Goal: Task Accomplishment & Management: Complete application form

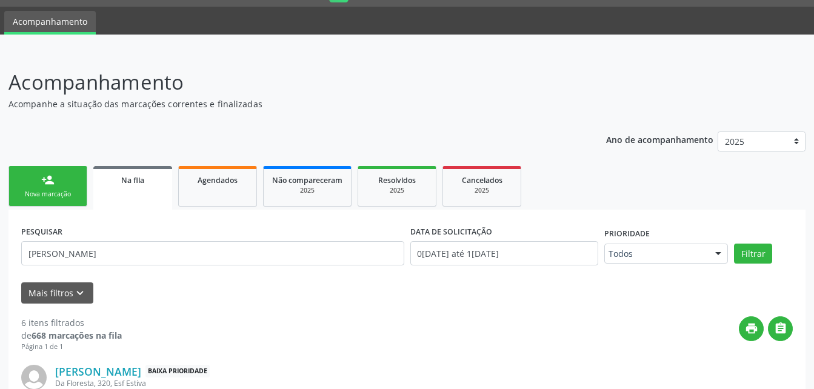
scroll to position [32, 0]
click at [61, 175] on link "person_add Nova marcação" at bounding box center [47, 186] width 79 height 41
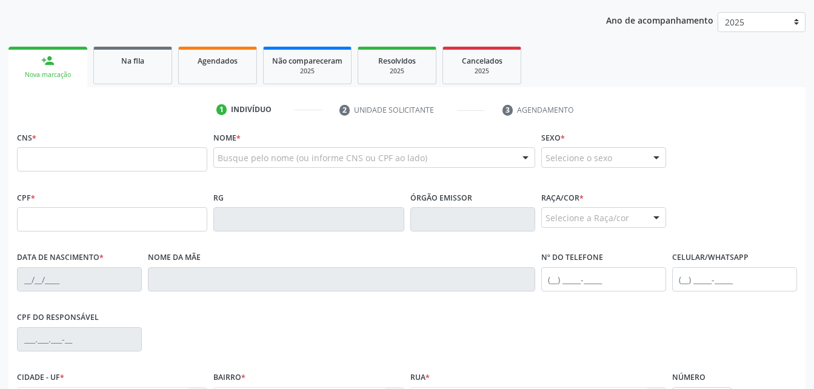
scroll to position [153, 0]
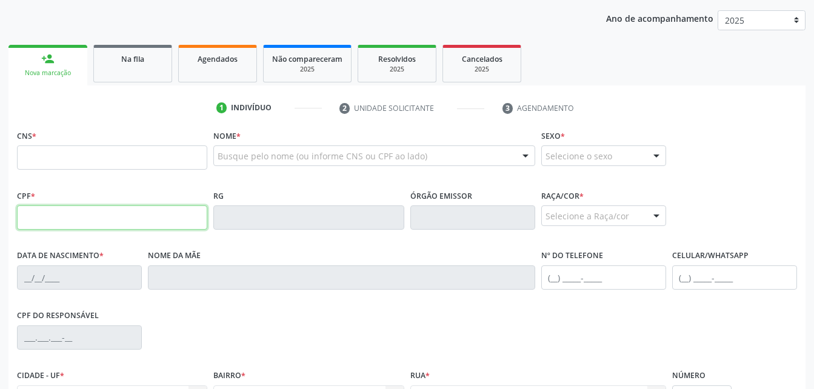
click at [99, 218] on input "text" at bounding box center [112, 217] width 190 height 24
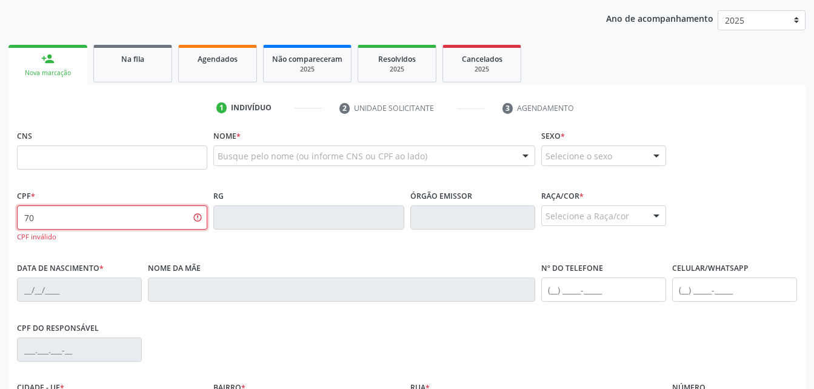
type input "7"
click at [179, 156] on input "text" at bounding box center [112, 157] width 190 height 24
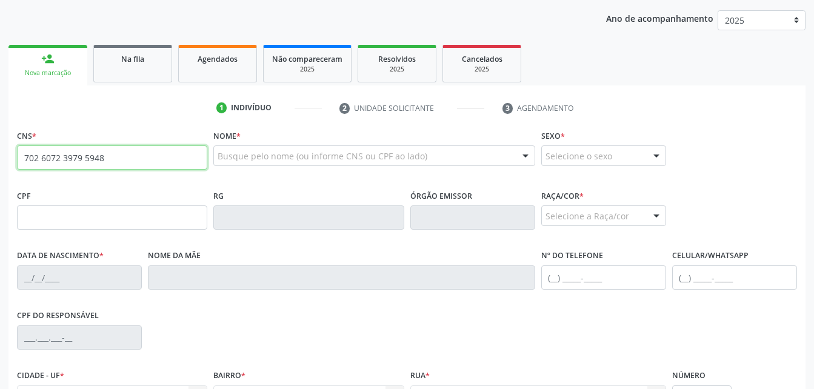
type input "702 6072 3979 5948"
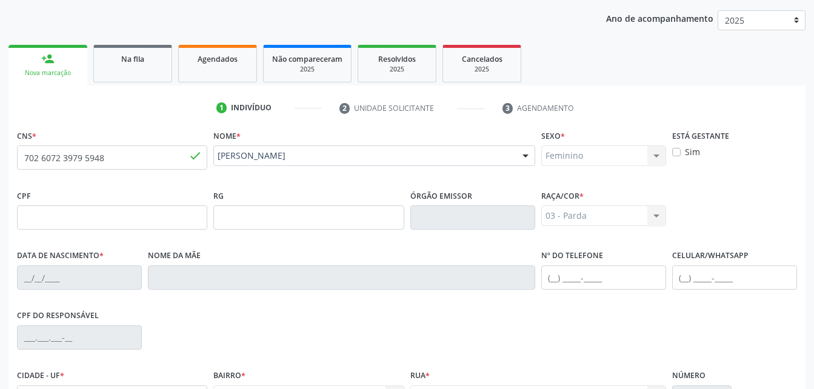
type input "0[DATE]"
type input "[PERSON_NAME]"
type input "[PHONE_NUMBER]"
type input "955.672.678-00"
type input "0"
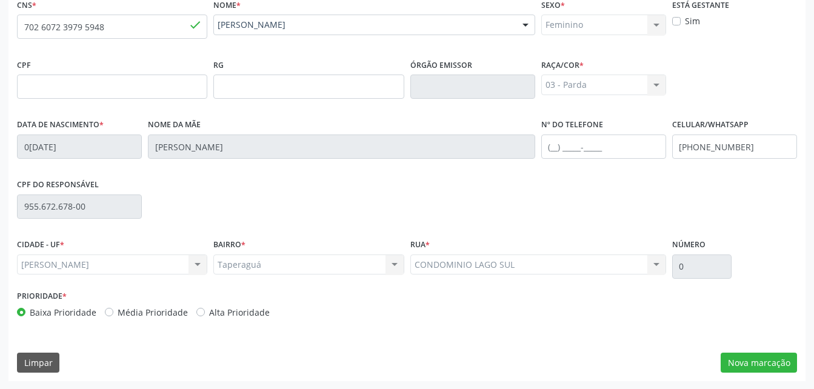
scroll to position [285, 0]
click at [746, 360] on button "Nova marcação" at bounding box center [758, 362] width 76 height 21
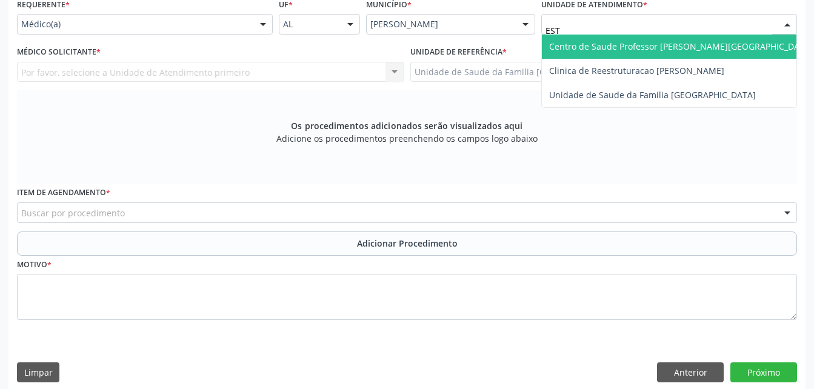
type input "ESTI"
click at [611, 42] on span "Unidade de Saude da Familia [GEOGRAPHIC_DATA]" at bounding box center [652, 47] width 207 height 12
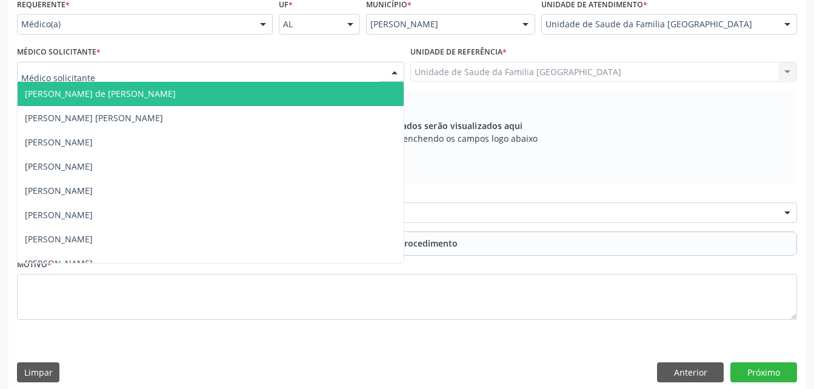
click at [257, 72] on div at bounding box center [210, 72] width 387 height 21
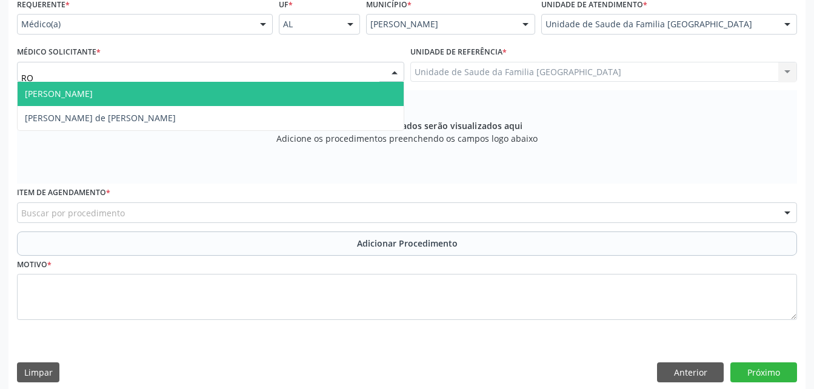
type input "ROD"
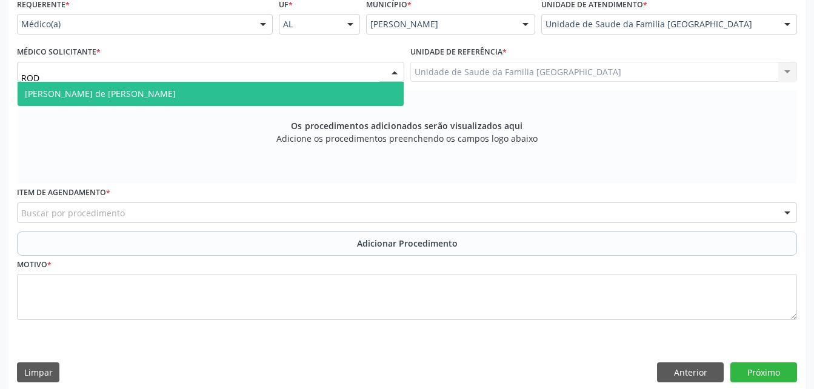
click at [262, 90] on span "[PERSON_NAME] de [PERSON_NAME]" at bounding box center [211, 94] width 386 height 24
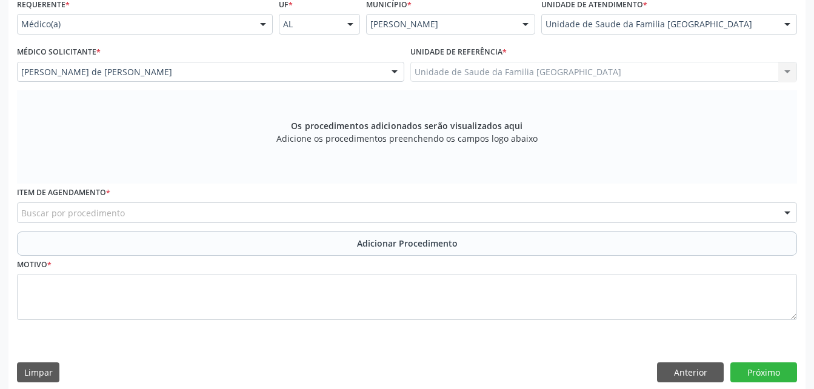
click at [291, 218] on div "Buscar por procedimento" at bounding box center [407, 212] width 780 height 21
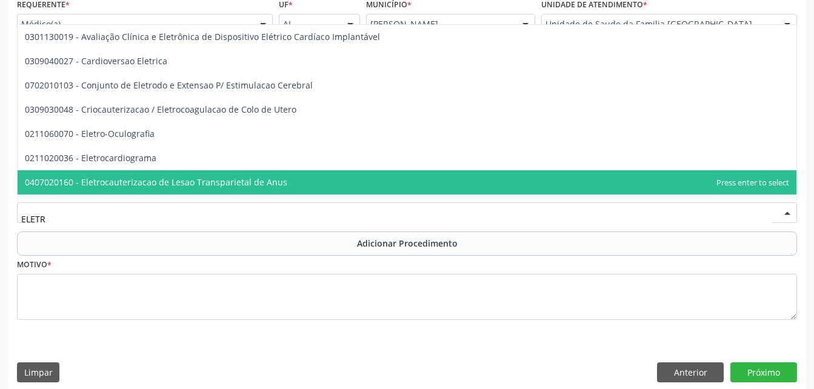
type input "ELETRO"
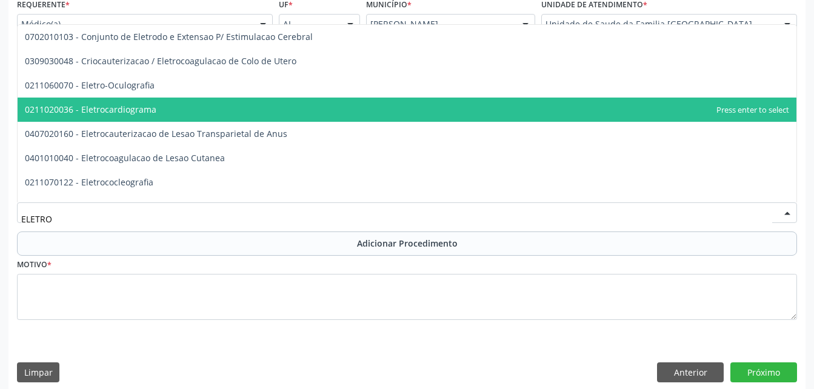
click at [242, 108] on span "0211020036 - Eletrocardiograma" at bounding box center [407, 110] width 779 height 24
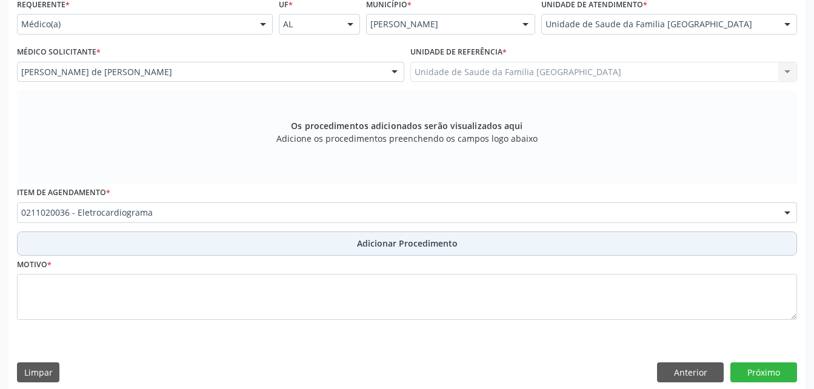
click at [310, 241] on button "Adicionar Procedimento" at bounding box center [407, 243] width 780 height 24
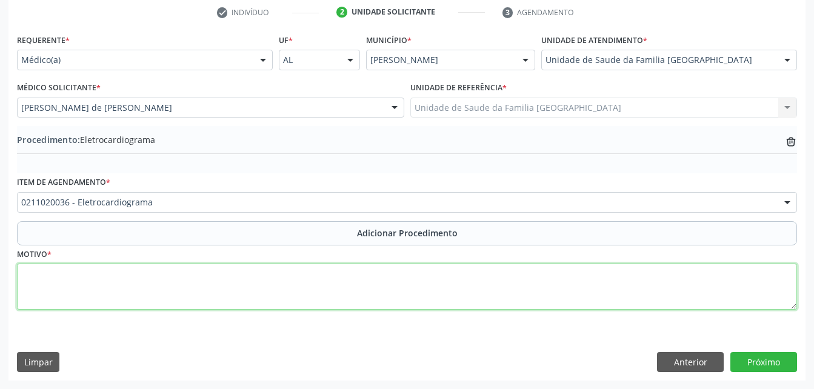
click at [316, 279] on textarea at bounding box center [407, 287] width 780 height 46
type textarea "TONTURA ,HAS"
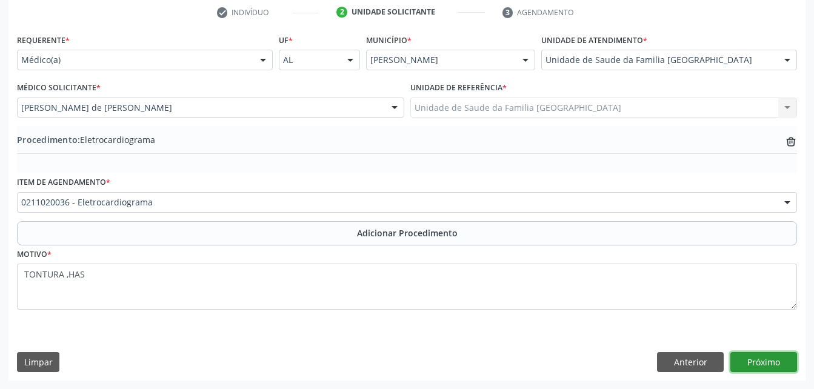
click at [732, 361] on button "Próximo" at bounding box center [763, 362] width 67 height 21
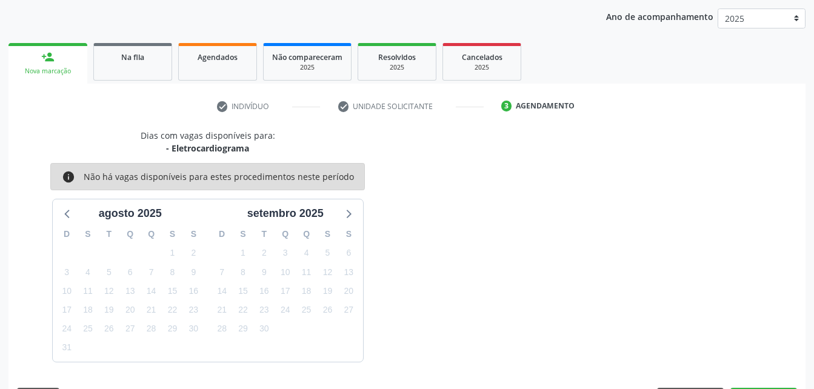
scroll to position [191, 0]
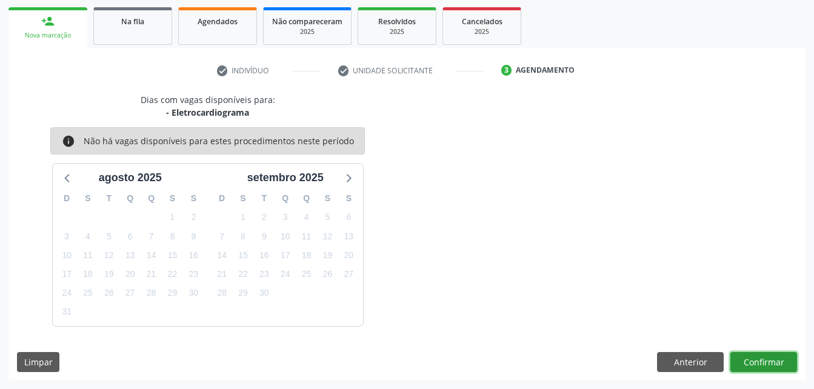
click at [774, 356] on button "Confirmar" at bounding box center [763, 362] width 67 height 21
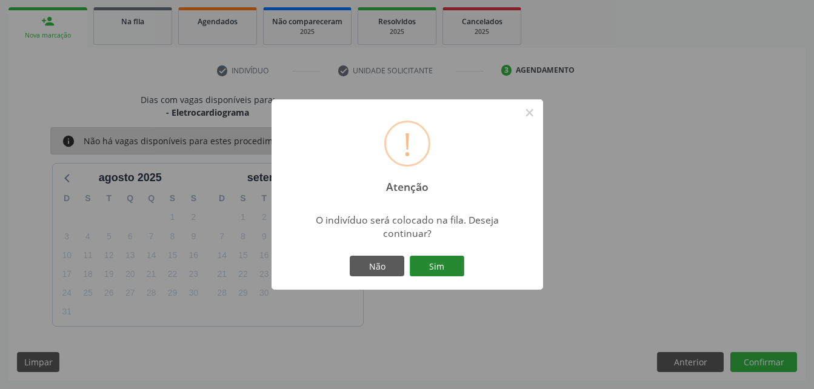
click at [454, 267] on button "Sim" at bounding box center [437, 266] width 55 height 21
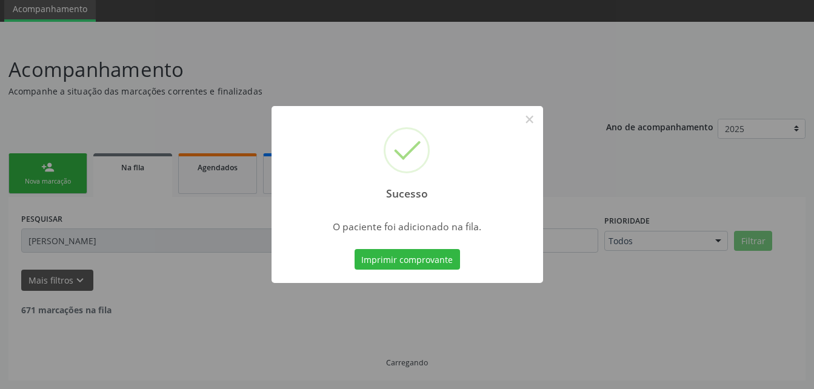
scroll to position [32, 0]
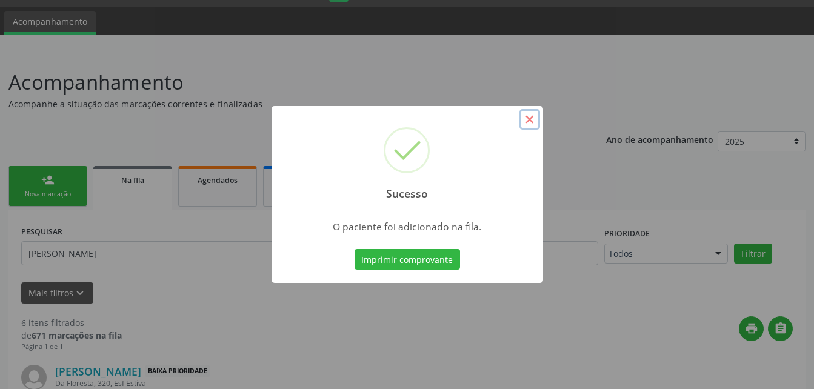
click at [534, 119] on button "×" at bounding box center [529, 119] width 21 height 21
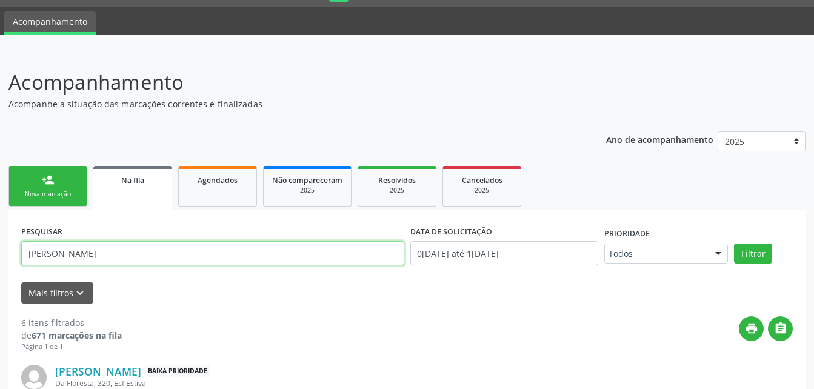
click at [189, 260] on input "[PERSON_NAME]" at bounding box center [212, 253] width 383 height 24
type input "j"
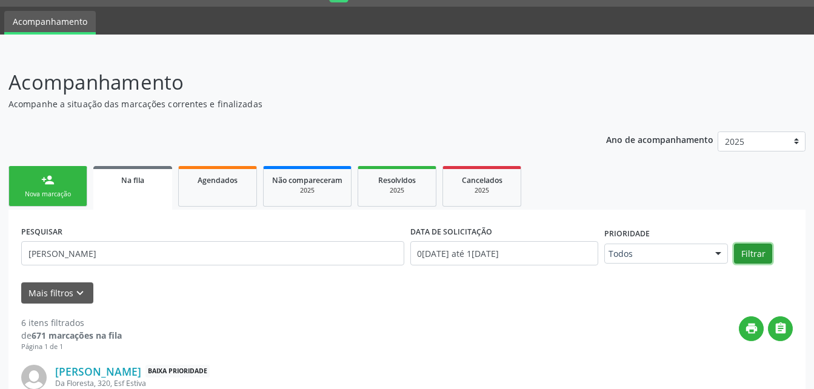
click at [748, 251] on button "Filtrar" at bounding box center [753, 254] width 38 height 21
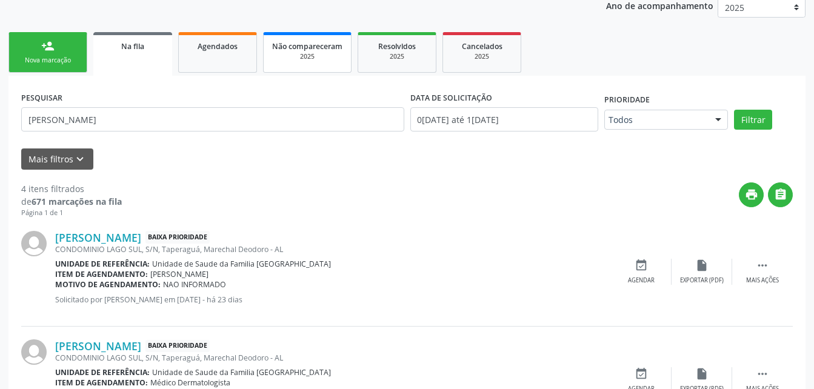
scroll to position [86, 0]
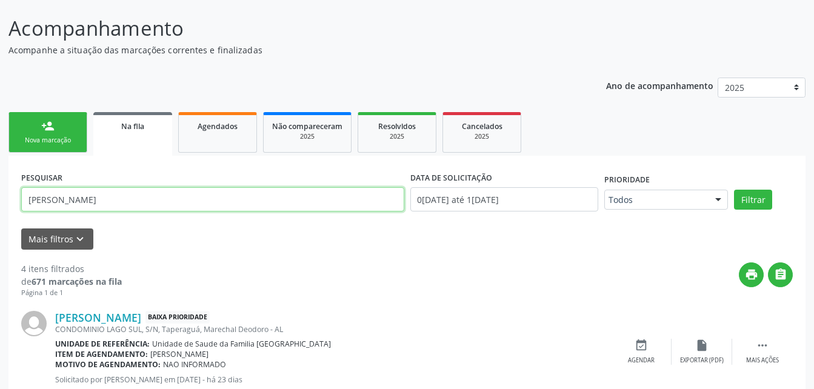
click at [196, 197] on input "[PERSON_NAME]" at bounding box center [212, 199] width 383 height 24
type input "S"
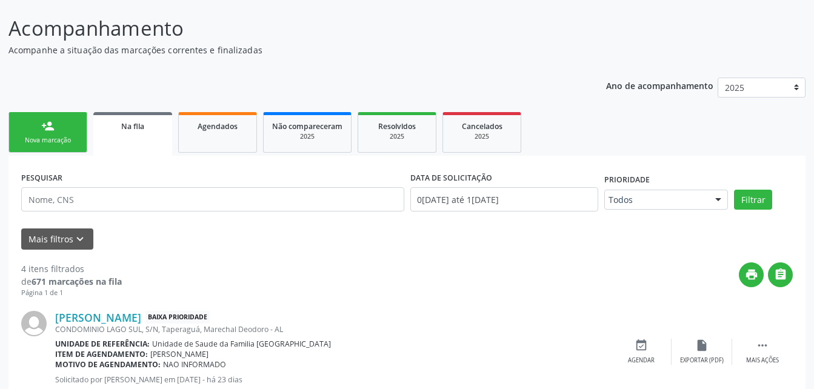
click at [62, 123] on link "person_add Nova marcação" at bounding box center [47, 132] width 79 height 41
